Goal: Obtain resource: Obtain resource

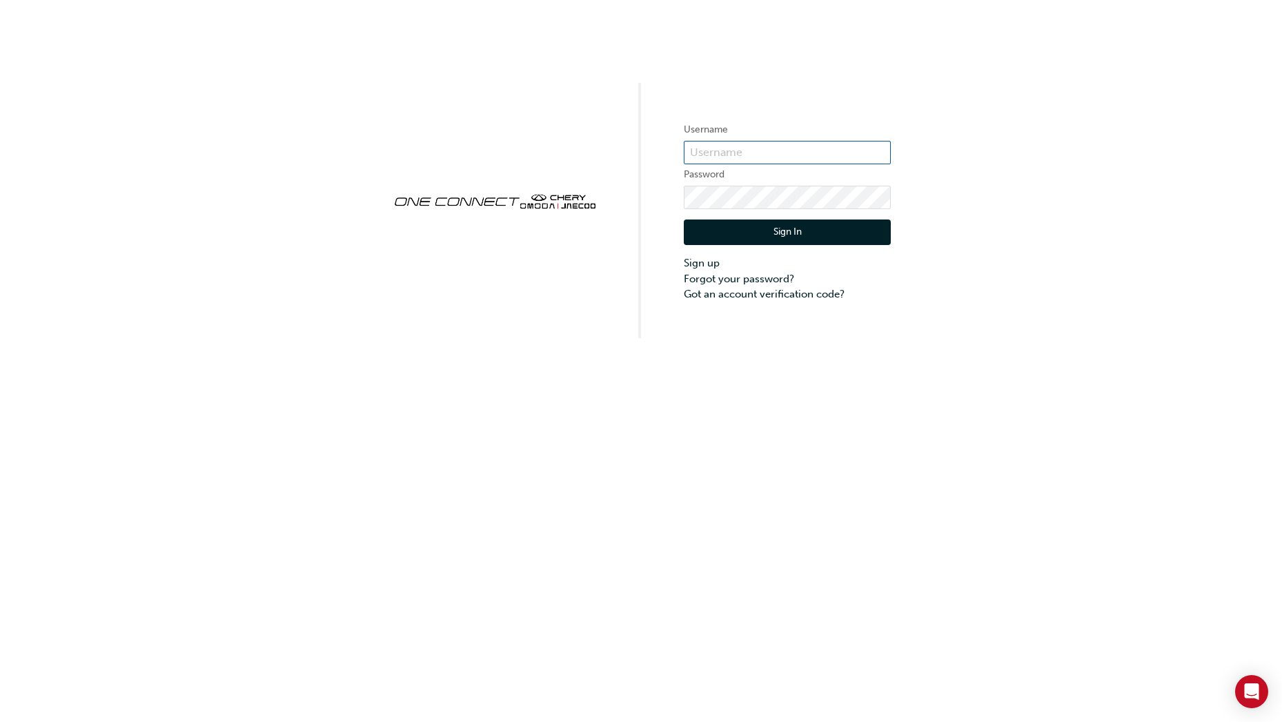
type input "CHAU1146"
click at [797, 231] on button "Sign In" at bounding box center [787, 232] width 207 height 26
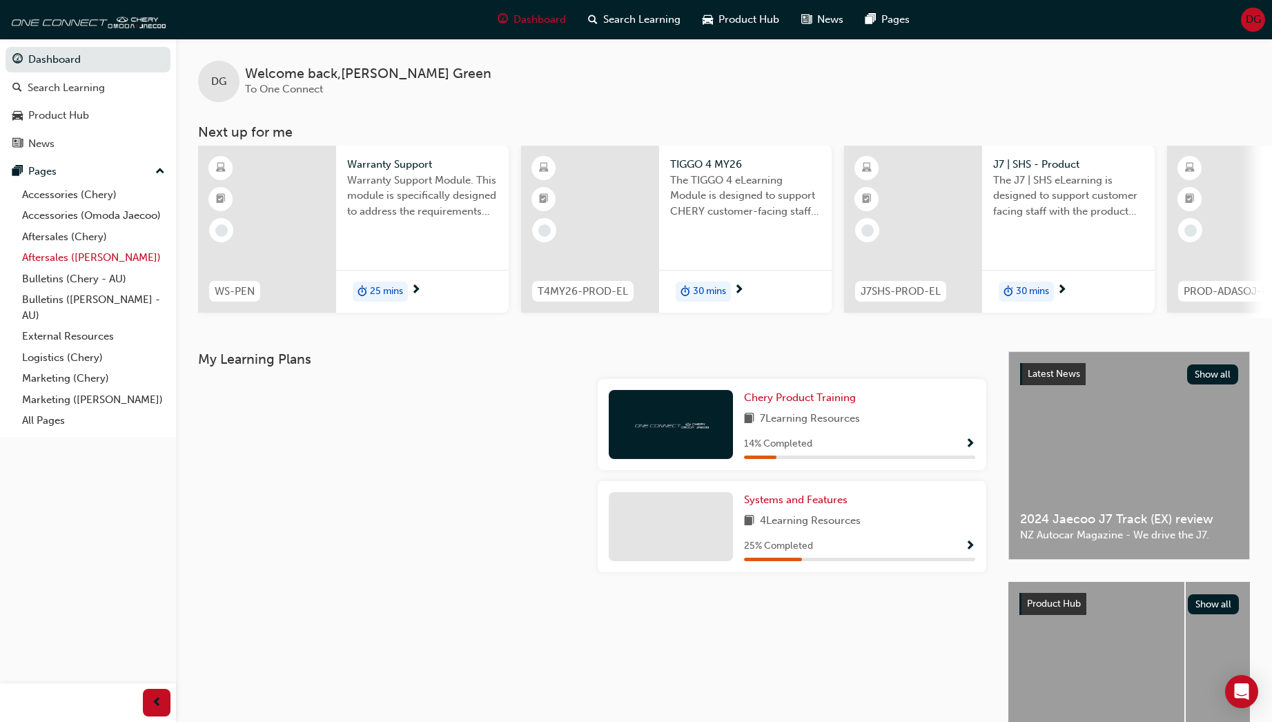
click at [55, 257] on link "Aftersales ([PERSON_NAME])" at bounding box center [94, 257] width 154 height 21
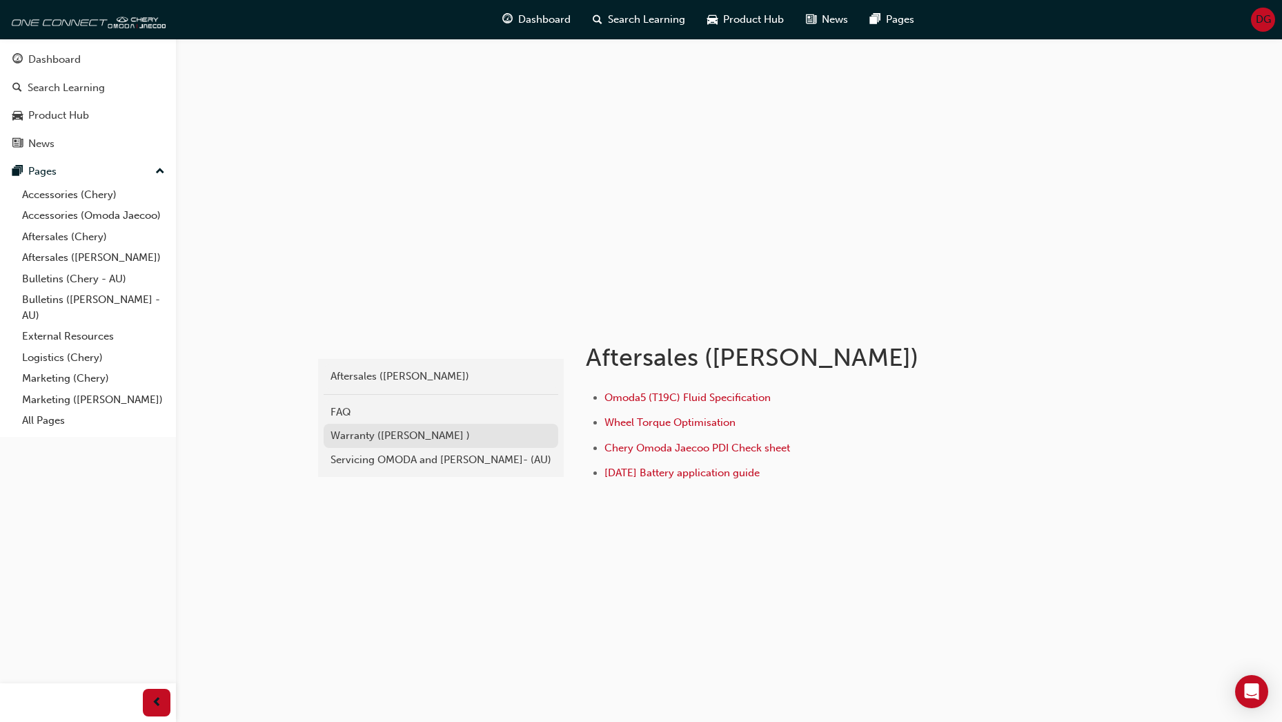
click at [361, 440] on div "Warranty ([PERSON_NAME] )" at bounding box center [441, 436] width 221 height 16
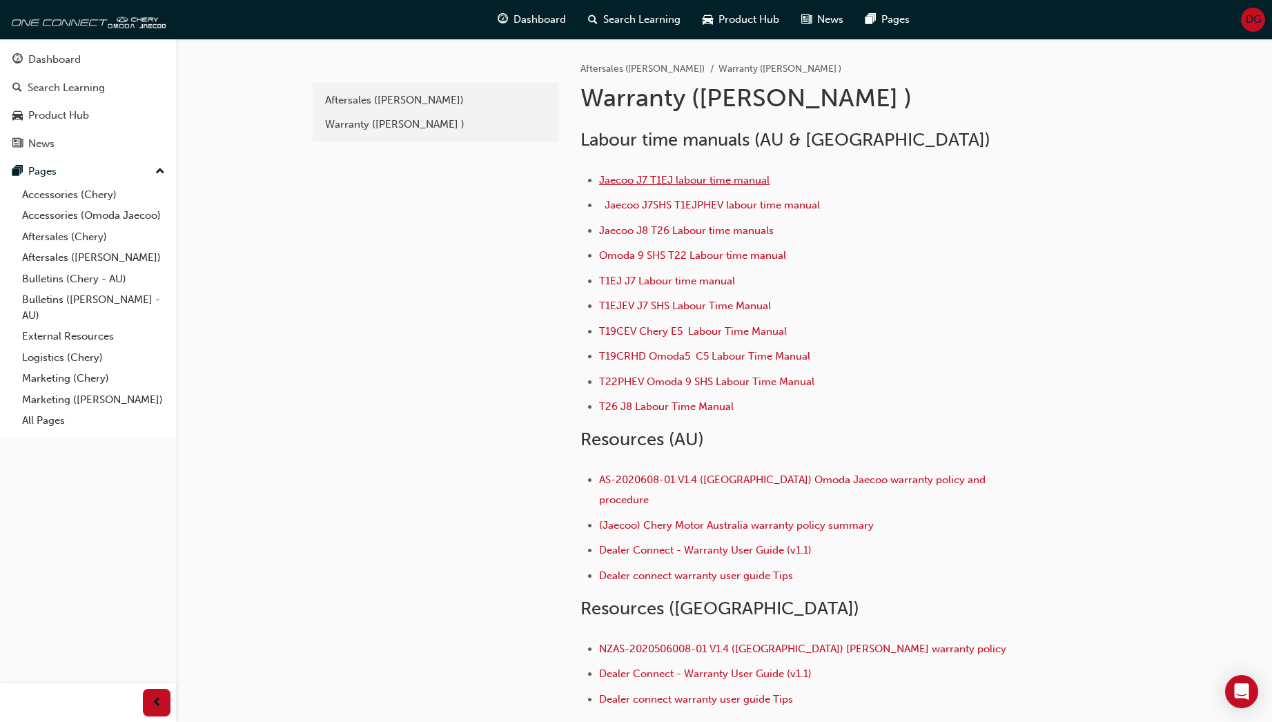
click at [685, 179] on span "Jaecoo J7 T1EJ labour time manual" at bounding box center [684, 180] width 170 height 12
click at [666, 281] on span "T1EJ J7 Labour time manual" at bounding box center [667, 281] width 136 height 12
click at [674, 204] on span "Jaecoo J7SHS T1EJPHEV labour time manual" at bounding box center [712, 205] width 215 height 12
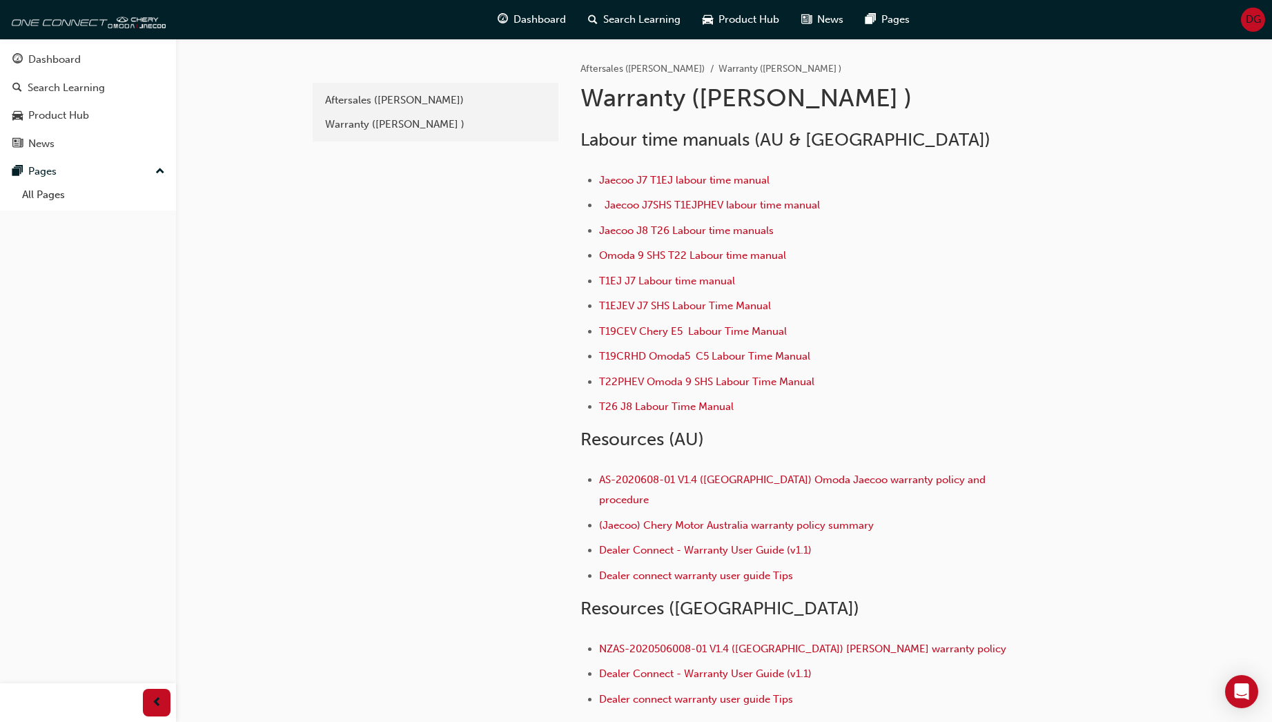
click at [1252, 19] on span "DG" at bounding box center [1253, 20] width 15 height 16
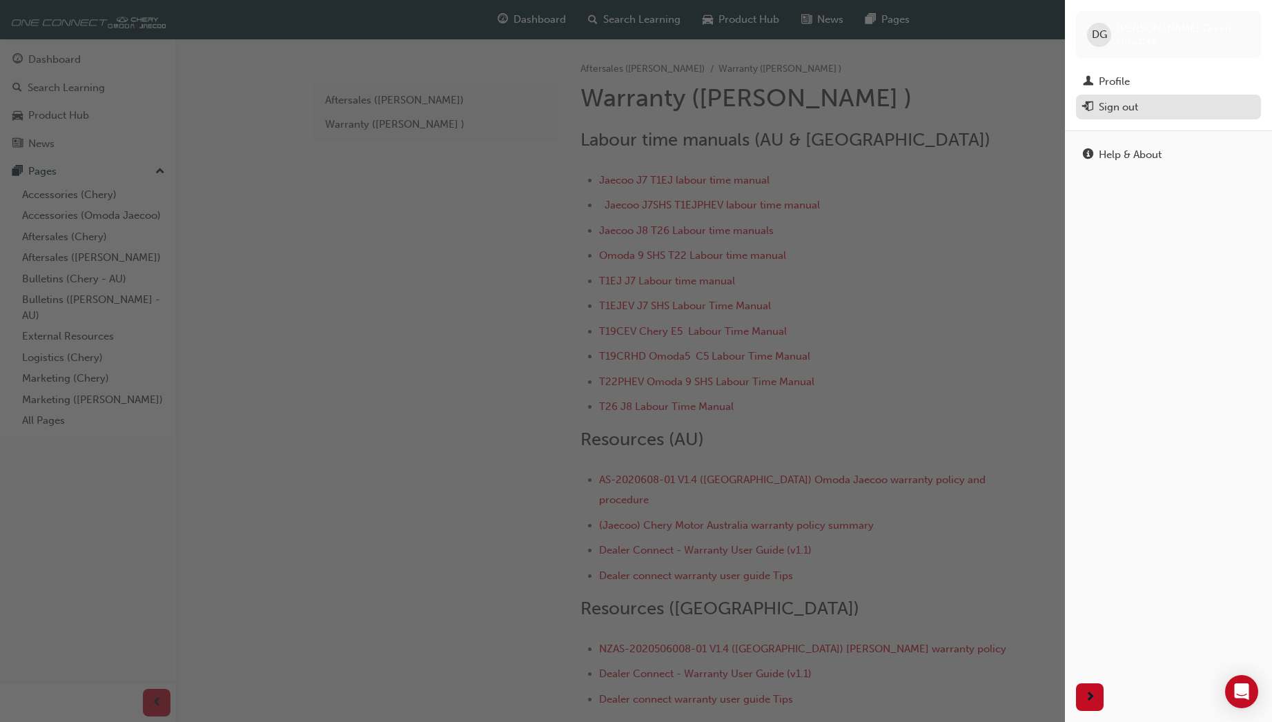
click at [1148, 101] on div "Sign out" at bounding box center [1168, 107] width 171 height 17
